Goal: Information Seeking & Learning: Find specific fact

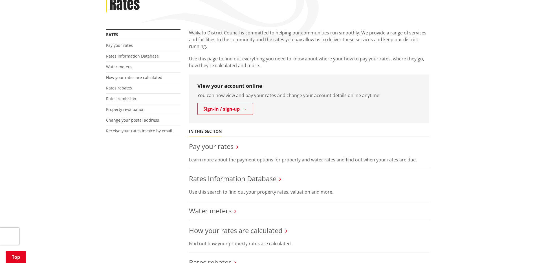
scroll to position [141, 0]
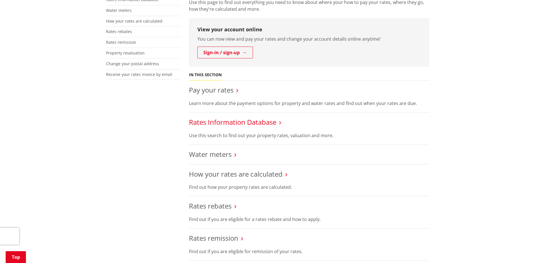
click at [247, 124] on link "Rates Information Database" at bounding box center [232, 121] width 87 height 9
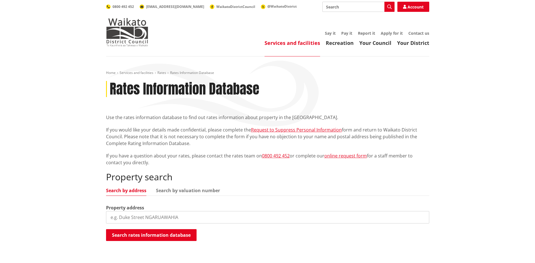
click at [135, 216] on input "search" at bounding box center [267, 217] width 323 height 12
type input "[STREET_ADDRESS]"
click at [138, 234] on button "Search rates information database" at bounding box center [151, 235] width 90 height 12
